Goal: Information Seeking & Learning: Get advice/opinions

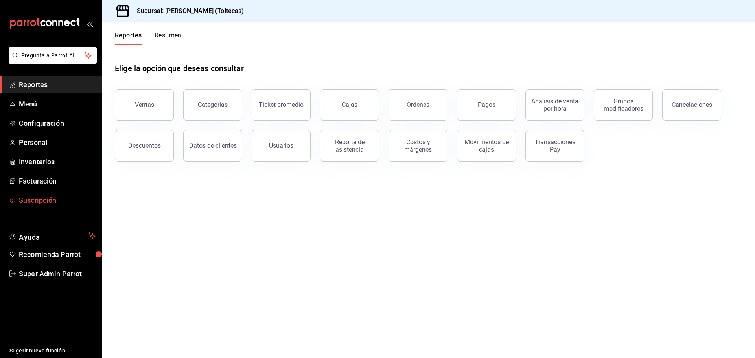
click at [84, 205] on span "Suscripción" at bounding box center [57, 200] width 77 height 11
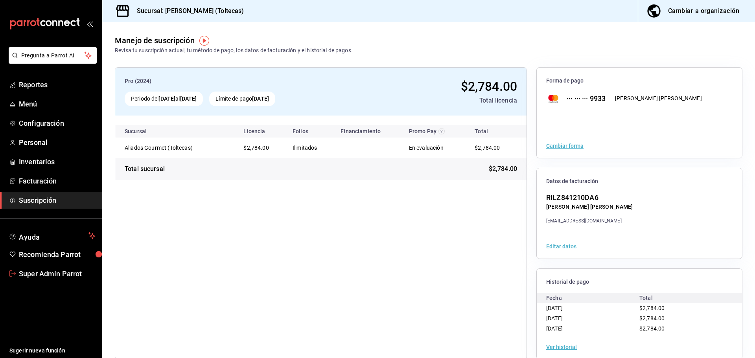
drag, startPoint x: 74, startPoint y: 273, endPoint x: 78, endPoint y: 268, distance: 6.4
click at [74, 273] on span "Super Admin Parrot" at bounding box center [57, 274] width 77 height 11
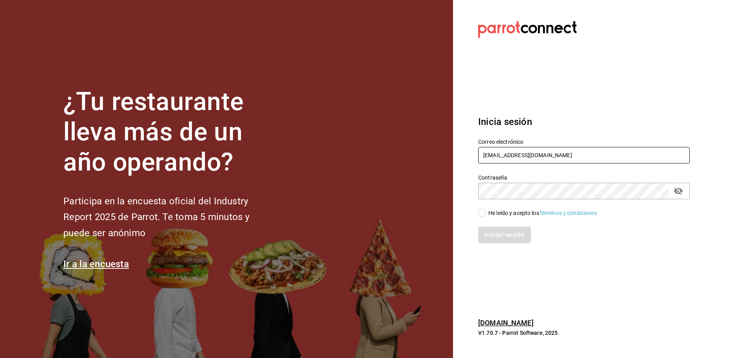
click at [527, 158] on input "aliadosgourmet@toltecas.com" at bounding box center [584, 155] width 212 height 17
paste input "matadechile@metepec"
type input "[EMAIL_ADDRESS][DOMAIN_NAME]"
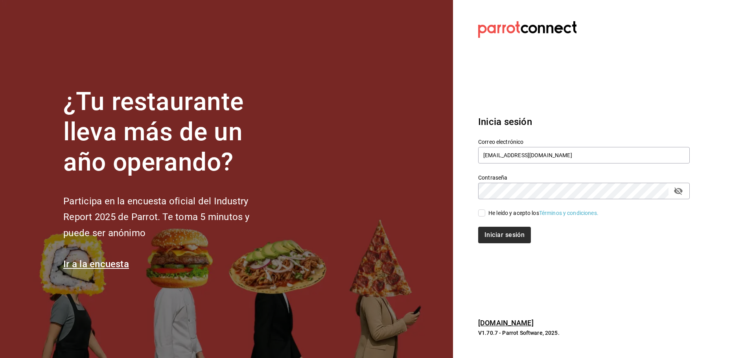
drag, startPoint x: 499, startPoint y: 210, endPoint x: 497, endPoint y: 237, distance: 26.8
click at [499, 210] on div "He leído y acepto los Términos y condiciones." at bounding box center [543, 213] width 110 height 8
click at [485, 210] on input "He leído y acepto los Términos y condiciones." at bounding box center [481, 213] width 7 height 7
checkbox input "true"
click at [497, 240] on button "Iniciar sesión" at bounding box center [504, 235] width 53 height 17
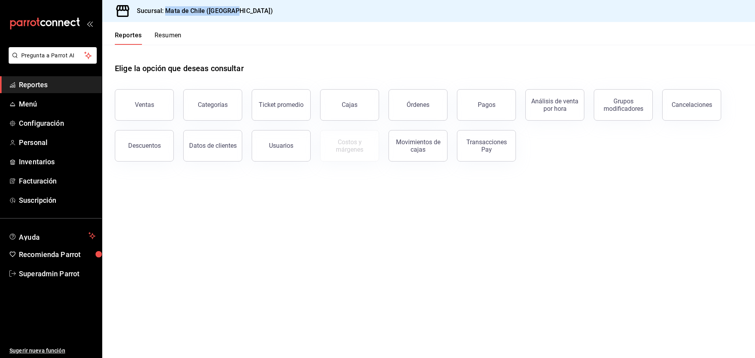
drag, startPoint x: 223, startPoint y: 9, endPoint x: 165, endPoint y: 15, distance: 58.2
click at [165, 15] on div "Sucursal: Mata de Chile ([GEOGRAPHIC_DATA])" at bounding box center [428, 11] width 653 height 22
copy h3 "Mata de Chile (Metepec)"
click at [61, 98] on link "Menú" at bounding box center [51, 104] width 102 height 17
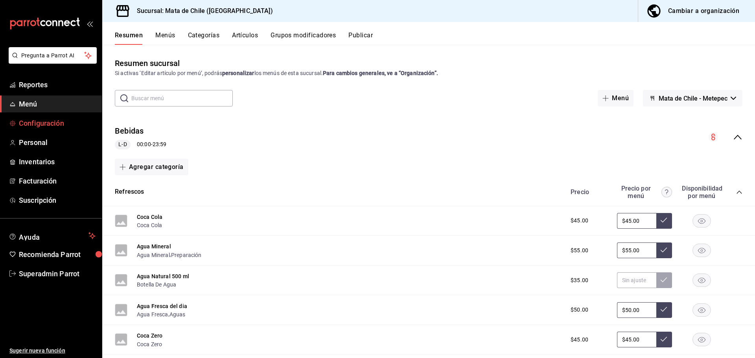
click at [70, 124] on span "Configuración" at bounding box center [57, 123] width 77 height 11
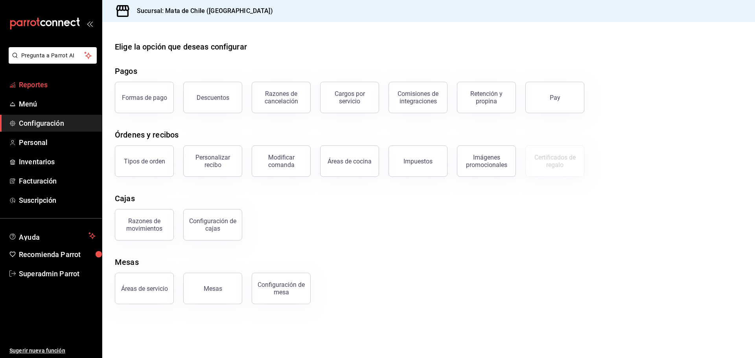
click at [49, 89] on span "Reportes" at bounding box center [57, 84] width 77 height 11
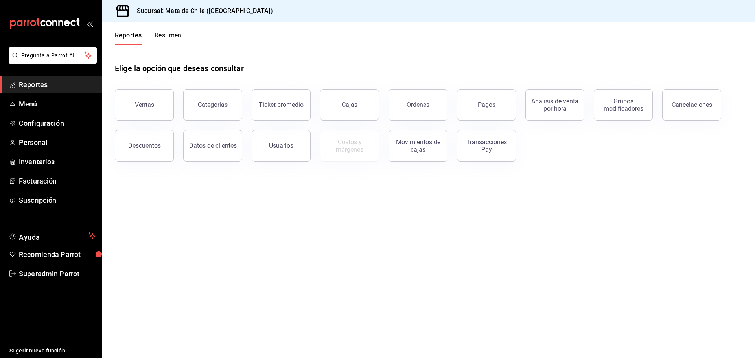
click at [161, 37] on button "Resumen" at bounding box center [168, 37] width 27 height 13
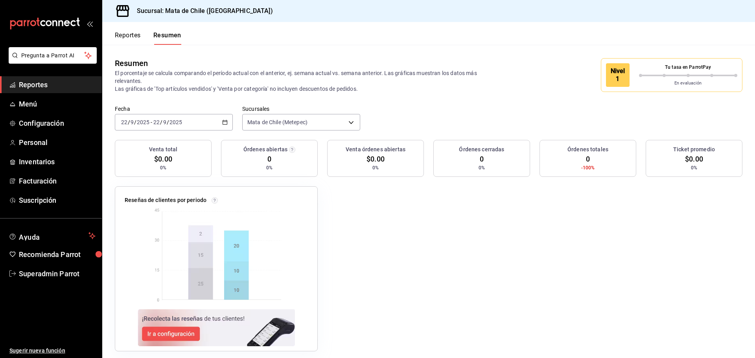
click at [135, 39] on button "Reportes" at bounding box center [128, 37] width 26 height 13
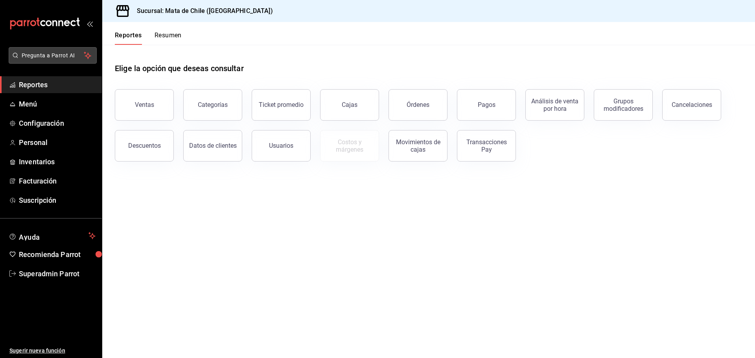
click at [66, 54] on span "Pregunta a Parrot AI" at bounding box center [53, 56] width 63 height 8
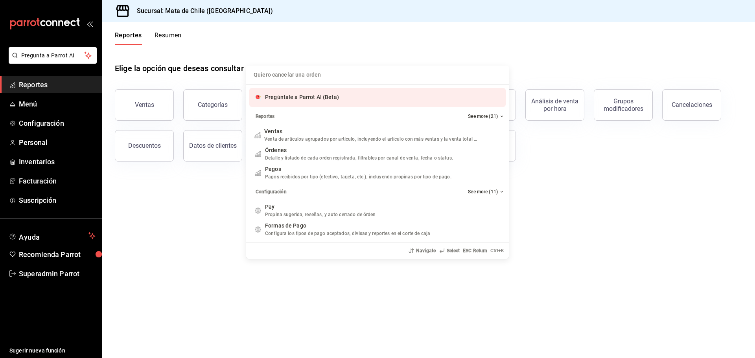
click at [339, 104] on div "Pregúntale a Parrot AI (Beta)" at bounding box center [377, 97] width 256 height 19
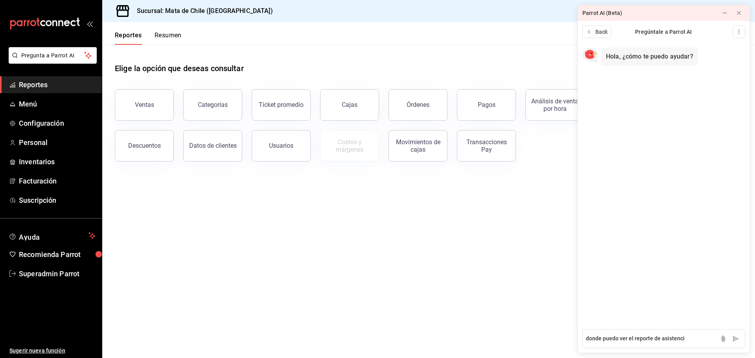
type textarea "donde puedo ver el reporte de asistencia"
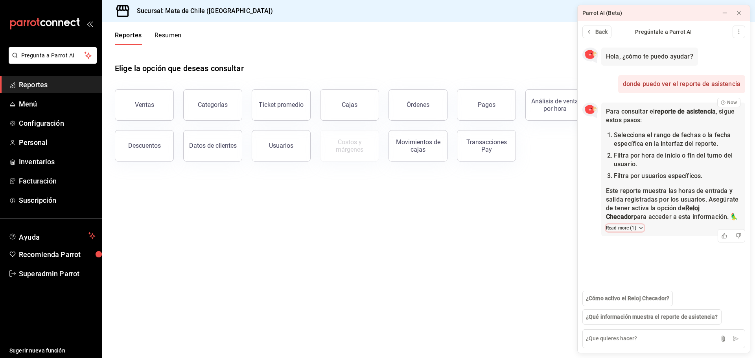
click at [626, 228] on button "Read more ( 1 )" at bounding box center [625, 228] width 38 height 7
click at [642, 245] on span "Reporte de asistencia" at bounding box center [640, 246] width 55 height 8
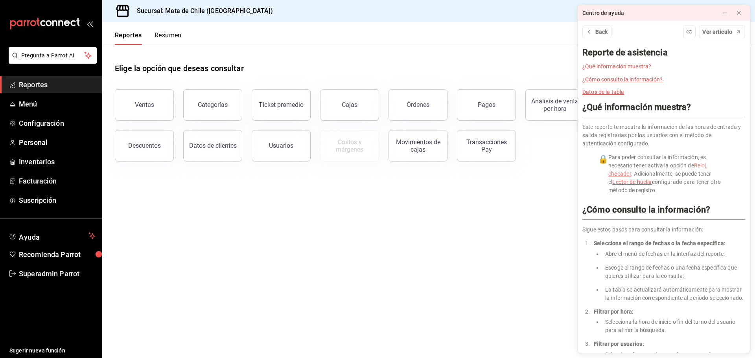
click at [704, 166] on link "Reloj checador" at bounding box center [657, 169] width 99 height 15
click at [393, 50] on div "Elige la opción que deseas consultar" at bounding box center [429, 62] width 628 height 35
click at [360, 109] on link "Cajas" at bounding box center [349, 104] width 59 height 31
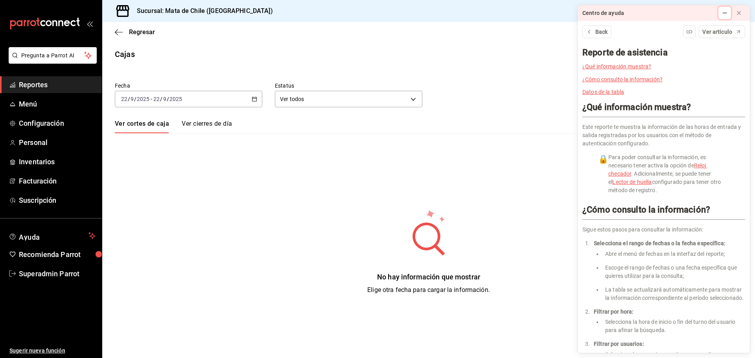
click at [724, 12] on icon at bounding box center [725, 13] width 6 height 6
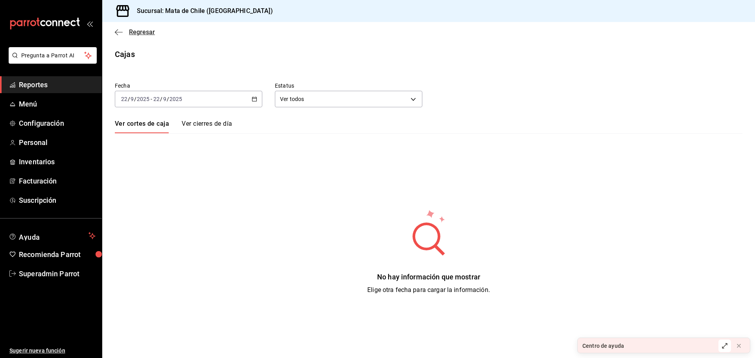
click at [123, 34] on span "Regresar" at bounding box center [135, 31] width 40 height 7
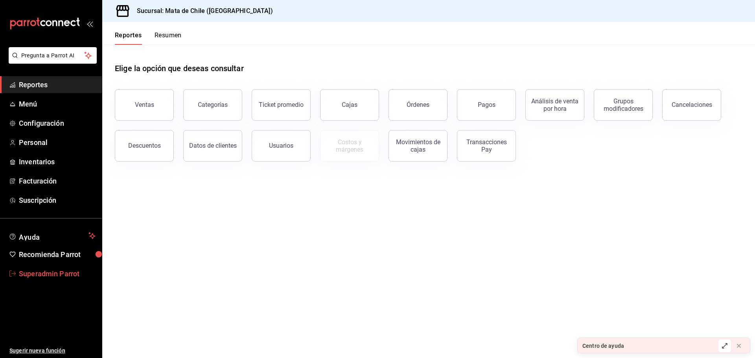
click at [54, 268] on link "Superadmin Parrot" at bounding box center [51, 273] width 102 height 17
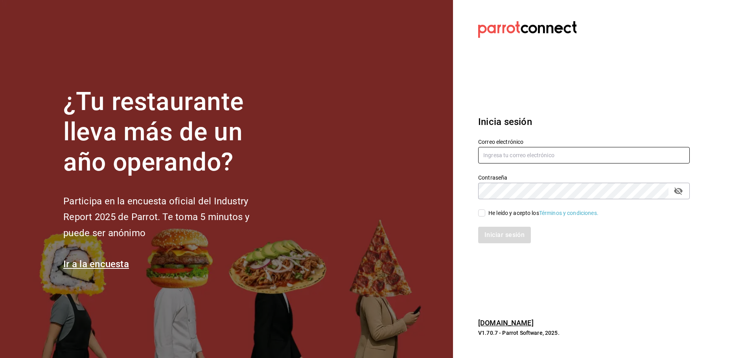
type input "[EMAIL_ADDRESS][DOMAIN_NAME]"
